Goal: Task Accomplishment & Management: Complete application form

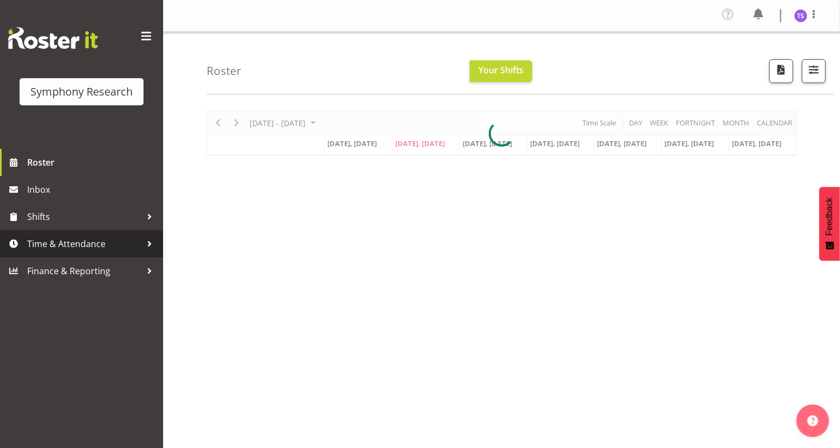
click at [67, 248] on span "Time & Attendance" at bounding box center [84, 244] width 114 height 16
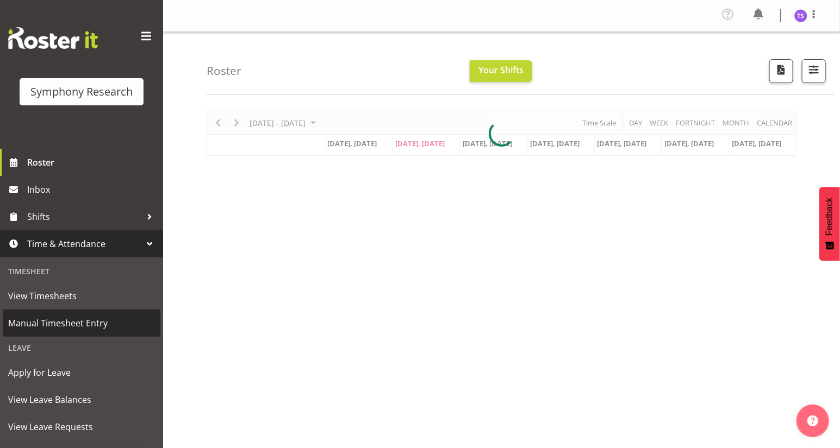
click at [64, 322] on span "Manual Timesheet Entry" at bounding box center [81, 323] width 147 height 16
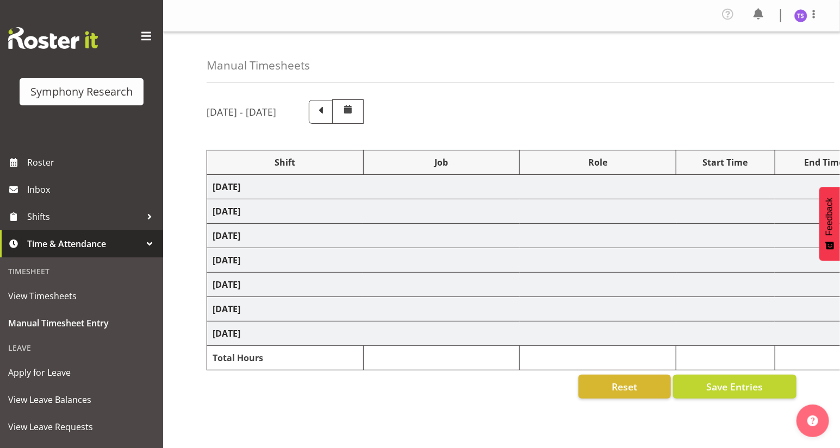
select select "81297"
select select "10587"
select select "47"
select select "81297"
select select "10587"
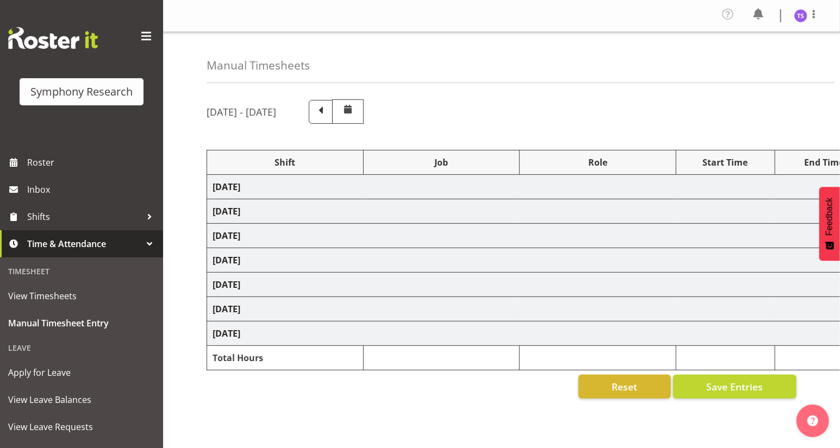
select select "47"
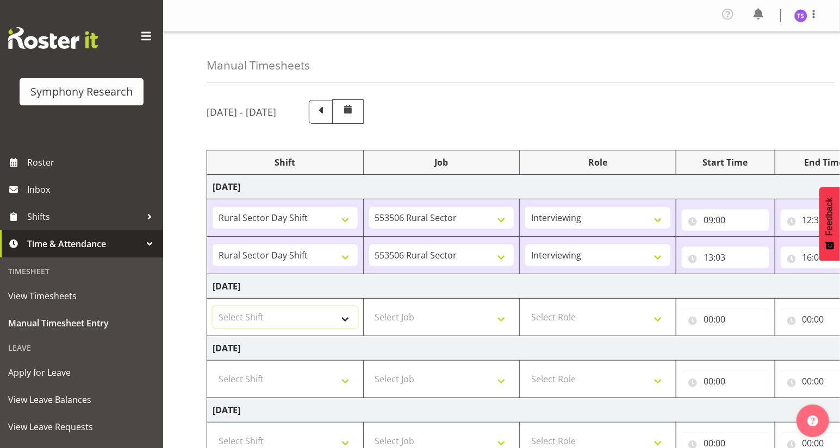
click at [344, 320] on select "Select Shift !!Weekend Residential (Roster IT Shift Label) *Business 9/10am ~ 4…" at bounding box center [285, 318] width 145 height 22
select select "81297"
click at [213, 307] on select "Select Shift !!Weekend Residential (Roster IT Shift Label) *Business 9/10am ~ 4…" at bounding box center [285, 318] width 145 height 22
click at [501, 318] on select "Select Job 550060 IF Admin 553492 World Poll Aus Wave 2 Main 2025 553493 World …" at bounding box center [441, 318] width 145 height 22
select select "10587"
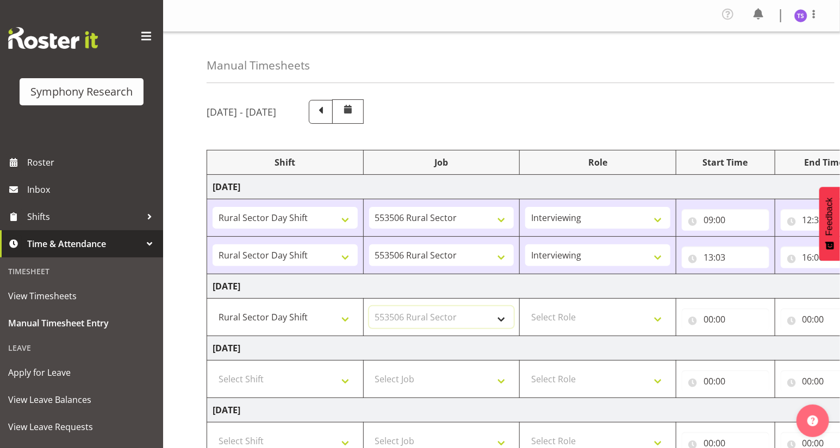
click at [369, 307] on select "Select Job 550060 IF Admin 553492 World Poll Aus Wave 2 Main 2025 553493 World …" at bounding box center [441, 318] width 145 height 22
click at [654, 315] on select "Select Role Briefing Interviewing" at bounding box center [597, 318] width 145 height 22
select select "47"
click at [525, 307] on select "Select Role Briefing Interviewing" at bounding box center [597, 318] width 145 height 22
click at [709, 323] on input "00:00" at bounding box center [726, 320] width 88 height 22
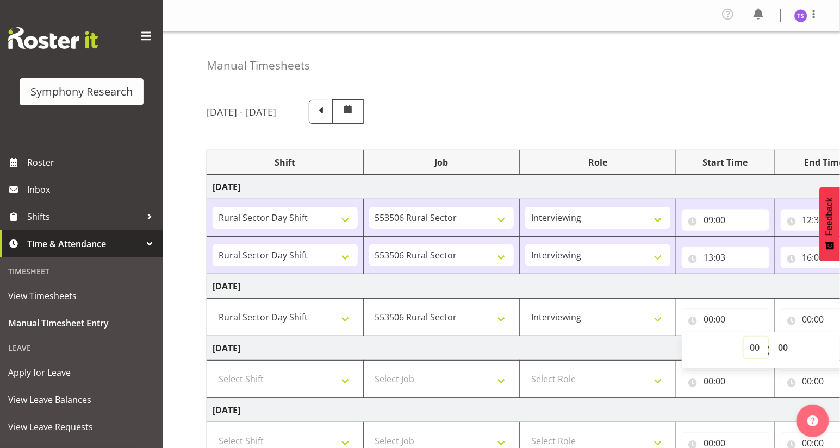
click at [751, 348] on select "00 01 02 03 04 05 06 07 08 09 10 11 12 13 14 15 16 17 18 19 20 21 22 23" at bounding box center [755, 348] width 24 height 22
select select "9"
click at [743, 337] on select "00 01 02 03 04 05 06 07 08 09 10 11 12 13 14 15 16 17 18 19 20 21 22 23" at bounding box center [755, 348] width 24 height 22
type input "09:00"
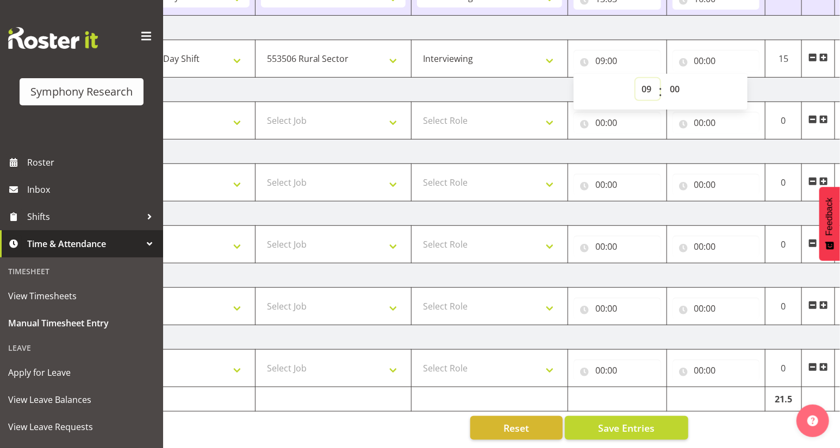
scroll to position [0, 127]
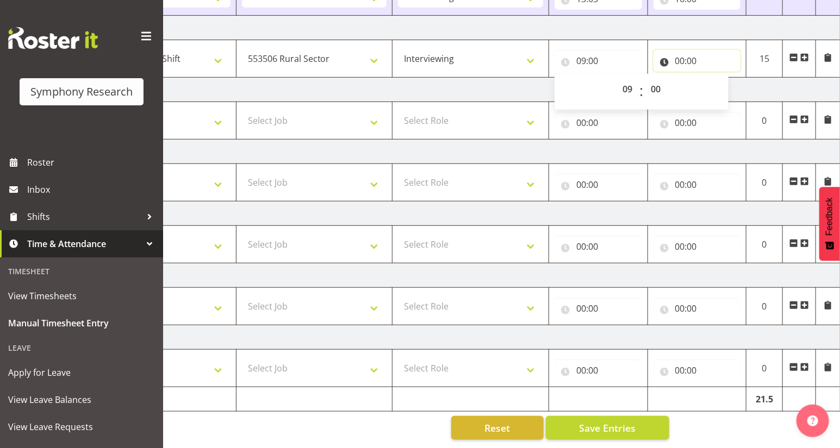
click at [680, 57] on input "00:00" at bounding box center [697, 61] width 88 height 22
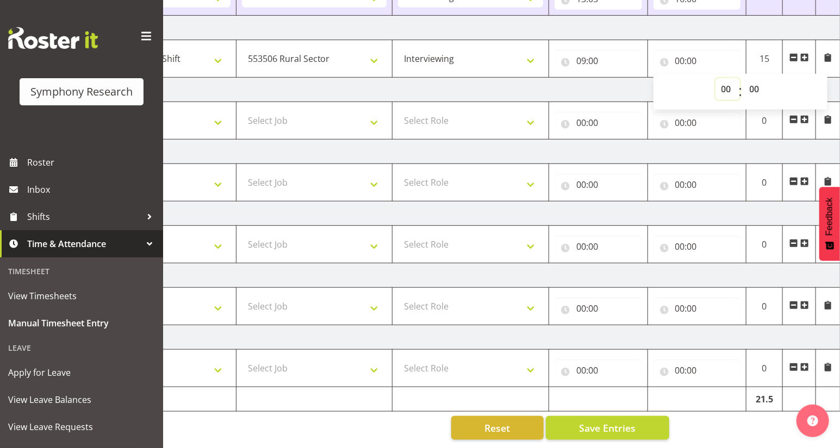
click at [726, 88] on select "00 01 02 03 04 05 06 07 08 09 10 11 12 13 14 15 16 17 18 19 20 21 22 23" at bounding box center [727, 89] width 24 height 22
select select "12"
click at [715, 78] on select "00 01 02 03 04 05 06 07 08 09 10 11 12 13 14 15 16 17 18 19 20 21 22 23" at bounding box center [727, 89] width 24 height 22
type input "12:00"
click at [751, 82] on select "00 01 02 03 04 05 06 07 08 09 10 11 12 13 14 15 16 17 18 19 20 21 22 23 24 25 2…" at bounding box center [755, 89] width 24 height 22
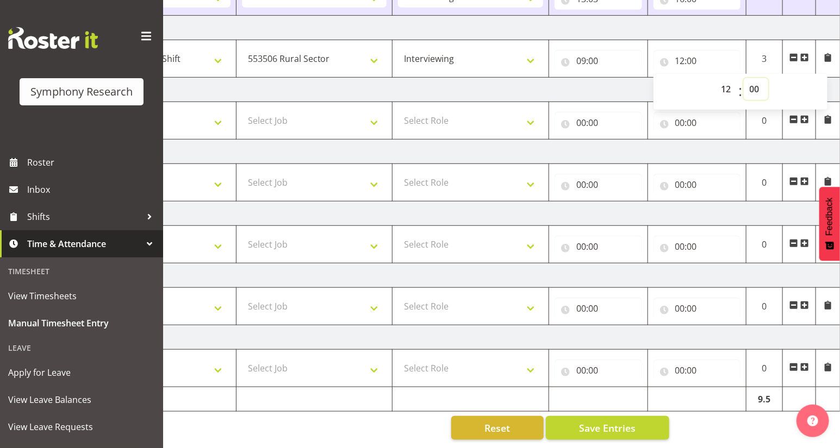
select select "36"
click at [743, 78] on select "00 01 02 03 04 05 06 07 08 09 10 11 12 13 14 15 16 17 18 19 20 21 22 23 24 25 2…" at bounding box center [755, 89] width 24 height 22
type input "12:36"
click at [803, 53] on span at bounding box center [804, 57] width 9 height 9
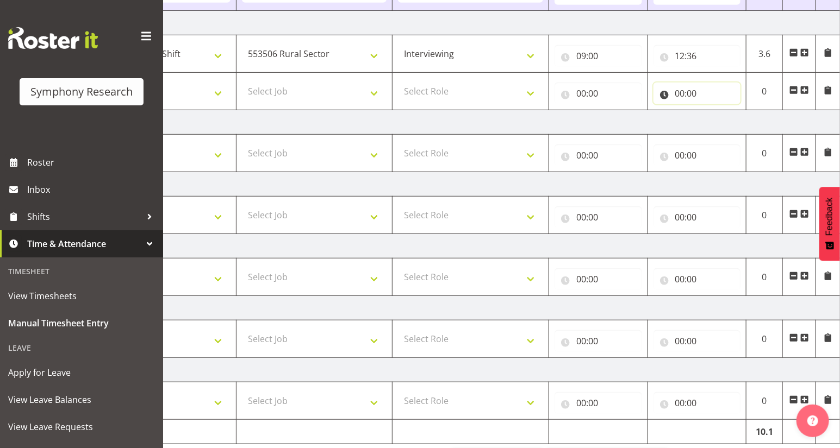
click at [679, 97] on input "00:00" at bounding box center [697, 94] width 88 height 22
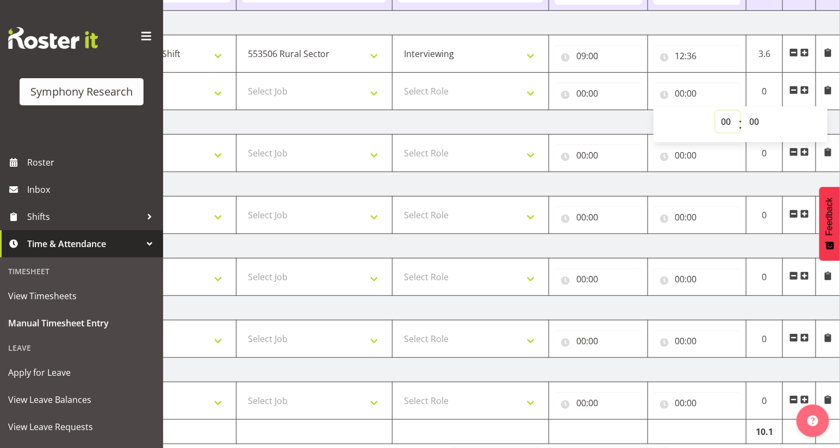
click at [726, 124] on select "00 01 02 03 04 05 06 07 08 09 10 11 12 13 14 15 16 17 18 19 20 21 22 23" at bounding box center [727, 122] width 24 height 22
select select "16"
click at [715, 111] on select "00 01 02 03 04 05 06 07 08 09 10 11 12 13 14 15 16 17 18 19 20 21 22 23" at bounding box center [727, 122] width 24 height 22
type input "16:00"
click at [579, 95] on input "00:00" at bounding box center [598, 94] width 88 height 22
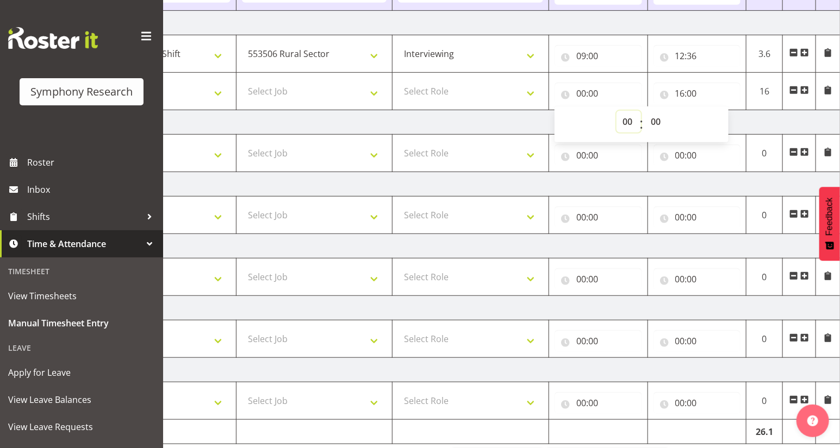
click at [625, 123] on select "00 01 02 03 04 05 06 07 08 09 10 11 12 13 14 15 16 17 18 19 20 21 22 23" at bounding box center [628, 122] width 24 height 22
select select "13"
click at [616, 111] on select "00 01 02 03 04 05 06 07 08 09 10 11 12 13 14 15 16 17 18 19 20 21 22 23" at bounding box center [628, 122] width 24 height 22
type input "13:00"
click at [653, 120] on select "00 01 02 03 04 05 06 07 08 09 10 11 12 13 14 15 16 17 18 19 20 21 22 23 24 25 2…" at bounding box center [657, 122] width 24 height 22
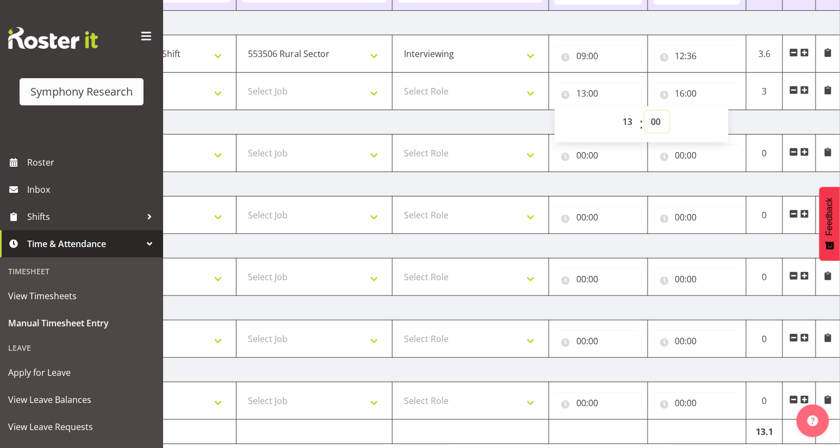
select select "6"
click at [645, 111] on select "00 01 02 03 04 05 06 07 08 09 10 11 12 13 14 15 16 17 18 19 20 21 22 23 24 25 2…" at bounding box center [657, 122] width 24 height 22
type input "13:06"
click at [524, 92] on select "Select Role Briefing Interviewing" at bounding box center [470, 91] width 145 height 22
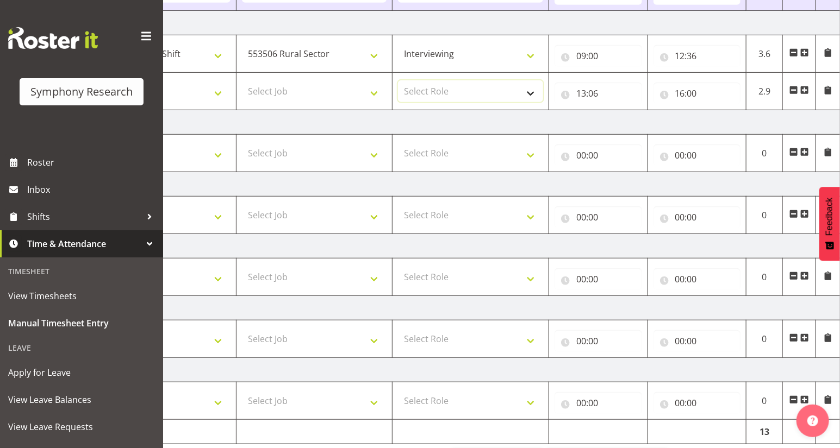
select select "47"
click at [398, 80] on select "Select Role Briefing Interviewing" at bounding box center [470, 91] width 145 height 22
click at [372, 95] on select "Select Job 550060 IF Admin 553492 World Poll Aus Wave 2 Main 2025 553493 World …" at bounding box center [314, 91] width 145 height 22
select select "10587"
click at [242, 80] on select "Select Job 550060 IF Admin 553492 World Poll Aus Wave 2 Main 2025 553493 World …" at bounding box center [314, 91] width 145 height 22
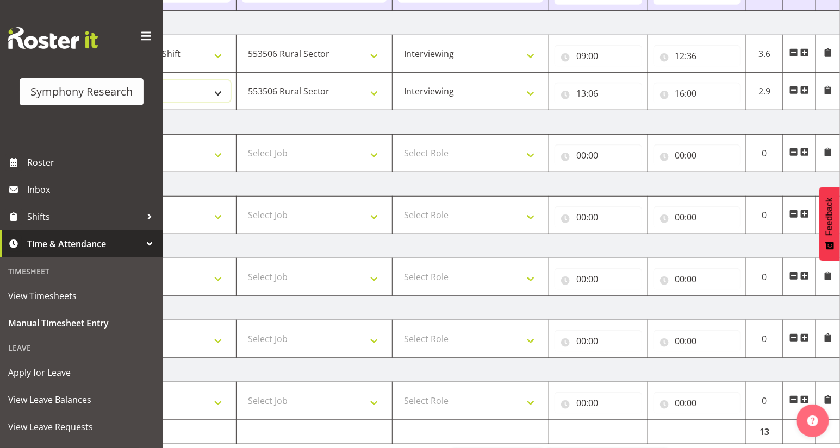
click at [217, 92] on select "Select Shift !!Weekend Residential (Roster IT Shift Label) *Business 9/10am ~ 4…" at bounding box center [157, 91] width 145 height 22
select select "81297"
click at [85, 80] on select "Select Shift !!Weekend Residential (Roster IT Shift Label) *Business 9/10am ~ 4…" at bounding box center [157, 91] width 145 height 22
click at [806, 93] on span at bounding box center [804, 90] width 9 height 9
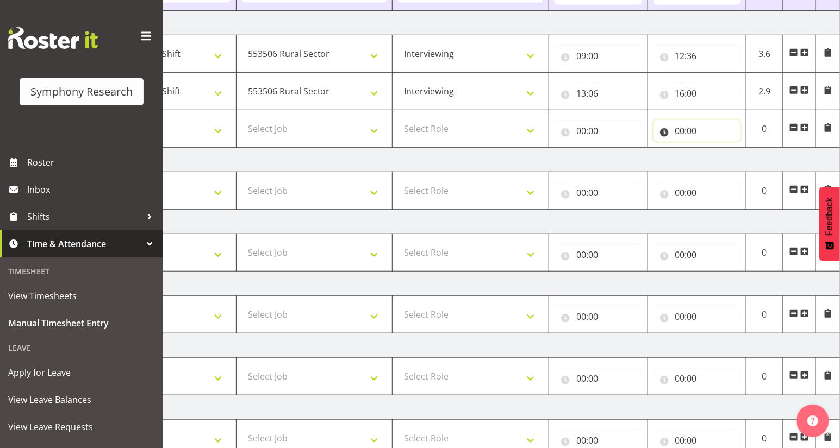
click at [683, 135] on input "00:00" at bounding box center [697, 131] width 88 height 22
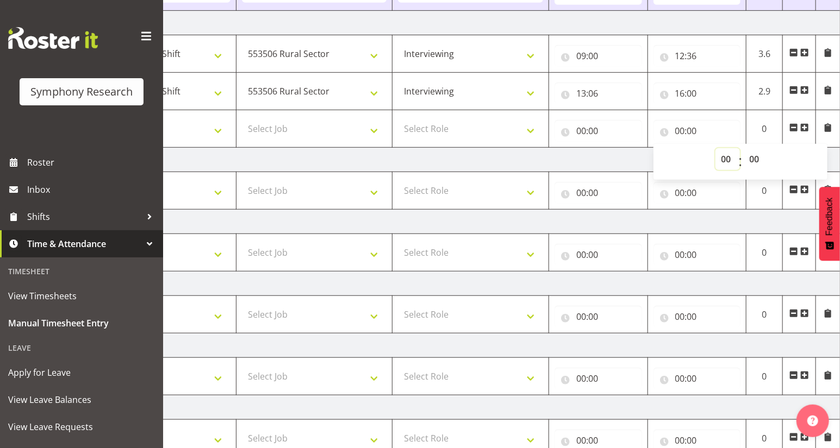
click at [726, 163] on select "00 01 02 03 04 05 06 07 08 09 10 11 12 13 14 15 16 17 18 19 20 21 22 23" at bounding box center [727, 159] width 24 height 22
select select "20"
click at [715, 148] on select "00 01 02 03 04 05 06 07 08 09 10 11 12 13 14 15 16 17 18 19 20 21 22 23" at bounding box center [727, 159] width 24 height 22
type input "20:00"
click at [583, 136] on input "00:00" at bounding box center [598, 131] width 88 height 22
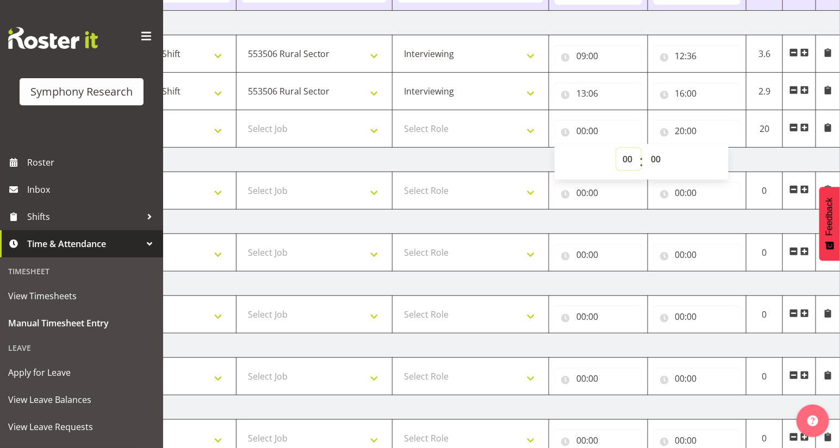
click at [629, 166] on select "00 01 02 03 04 05 06 07 08 09 10 11 12 13 14 15 16 17 18 19 20 21 22 23" at bounding box center [628, 159] width 24 height 22
select select "17"
click at [616, 148] on select "00 01 02 03 04 05 06 07 08 09 10 11 12 13 14 15 16 17 18 19 20 21 22 23" at bounding box center [628, 159] width 24 height 22
type input "17:00"
click at [526, 128] on select "Select Role Briefing Interviewing" at bounding box center [470, 129] width 145 height 22
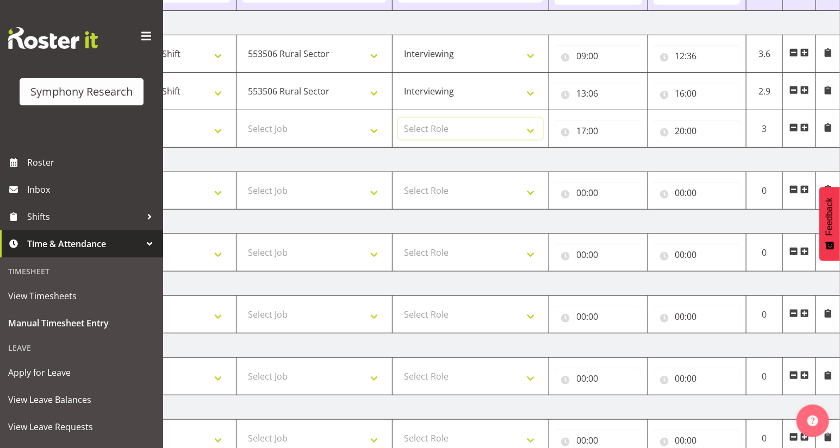
select select "47"
click at [398, 118] on select "Select Role Briefing Interviewing" at bounding box center [470, 129] width 145 height 22
click at [370, 130] on select "Select Job 550060 IF Admin 553492 World Poll Aus Wave 2 Main 2025 553493 World …" at bounding box center [314, 129] width 145 height 22
select select "10587"
click at [242, 118] on select "Select Job 550060 IF Admin 553492 World Poll Aus Wave 2 Main 2025 553493 World …" at bounding box center [314, 129] width 145 height 22
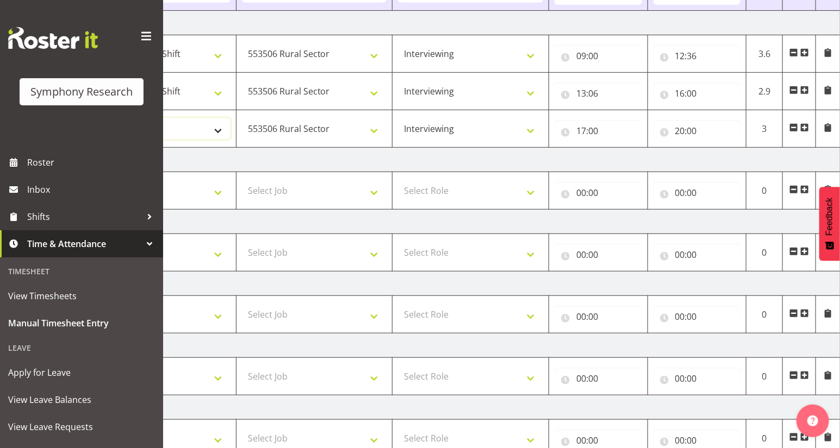
click at [213, 130] on select "Select Shift !!Weekend Residential (Roster IT Shift Label) *Business 9/10am ~ 4…" at bounding box center [157, 129] width 145 height 22
select select "81298"
click at [85, 118] on select "Select Shift !!Weekend Residential (Roster IT Shift Label) *Business 9/10am ~ 4…" at bounding box center [157, 129] width 145 height 22
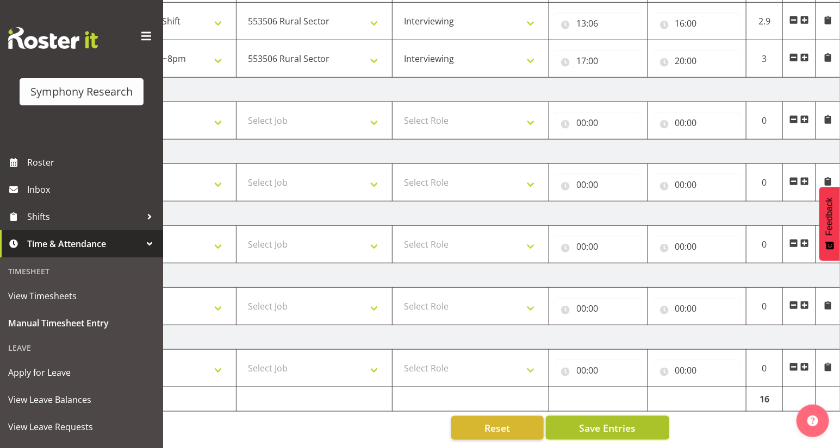
click at [623, 423] on span "Save Entries" at bounding box center [607, 428] width 57 height 14
